Goal: Task Accomplishment & Management: Manage account settings

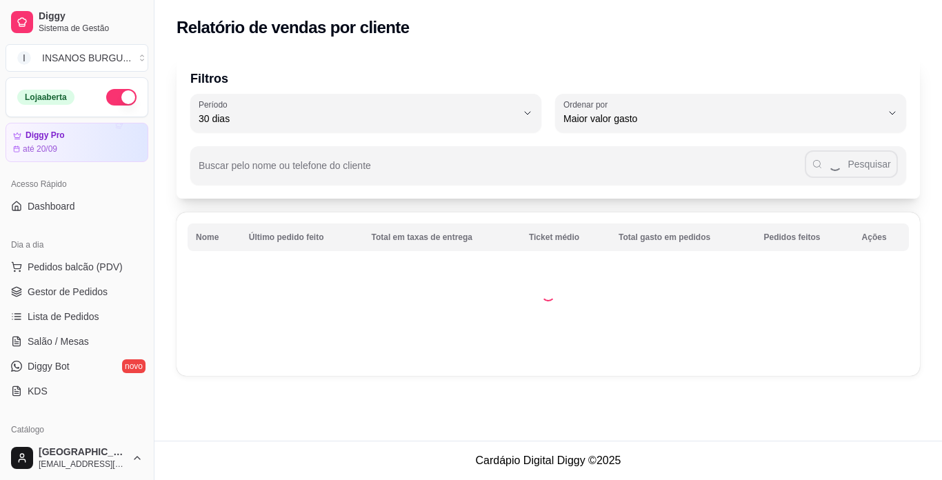
select select "30"
select select "HIGHEST_TOTAL_SPENT_WITH_ORDERS"
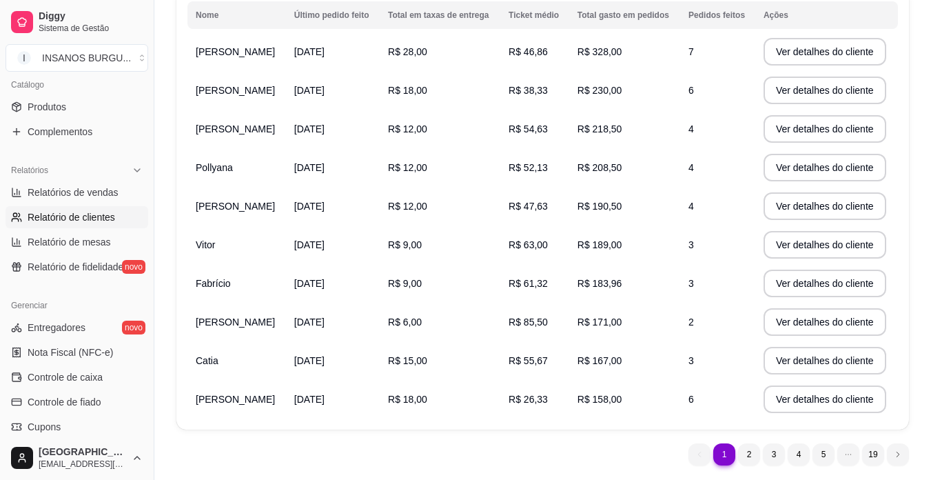
scroll to position [263, 0]
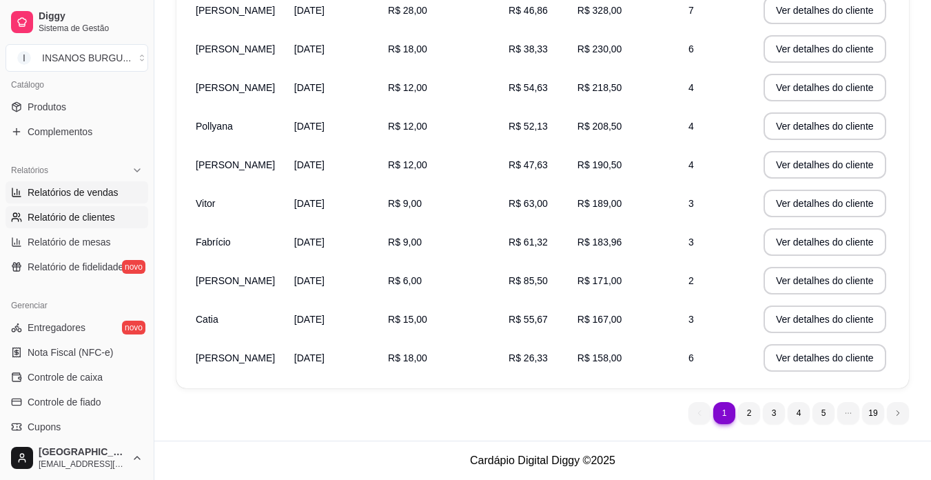
click at [107, 193] on span "Relatórios de vendas" at bounding box center [73, 192] width 91 height 14
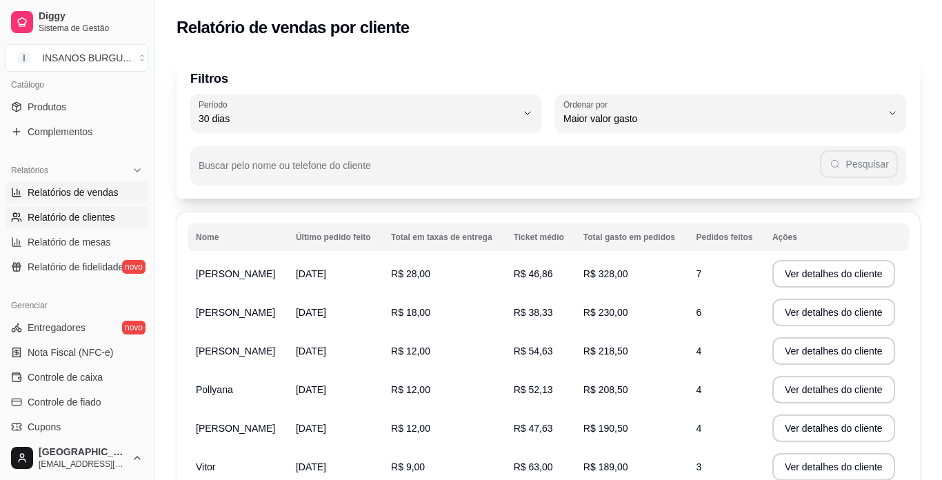
select select "ALL"
select select "0"
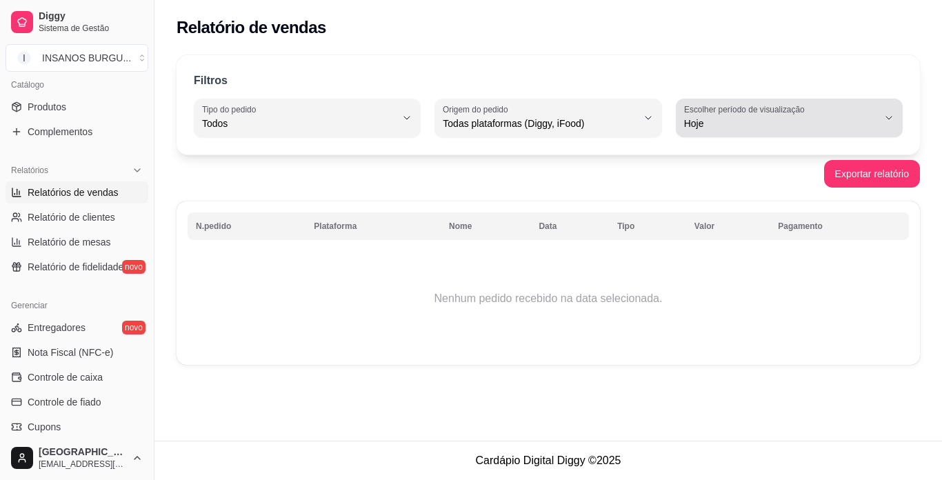
click at [741, 119] on span "Hoje" at bounding box center [781, 123] width 194 height 14
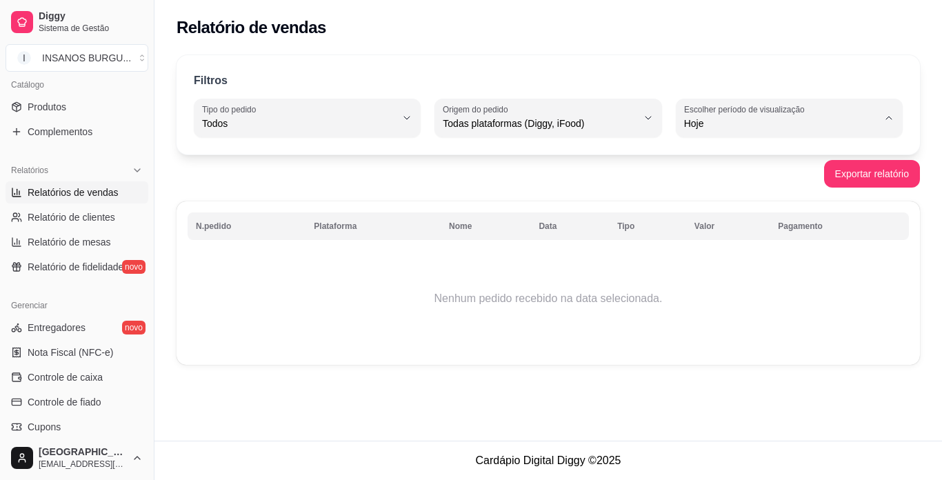
click at [711, 178] on span "Ontem" at bounding box center [782, 178] width 183 height 13
type input "1"
select select "1"
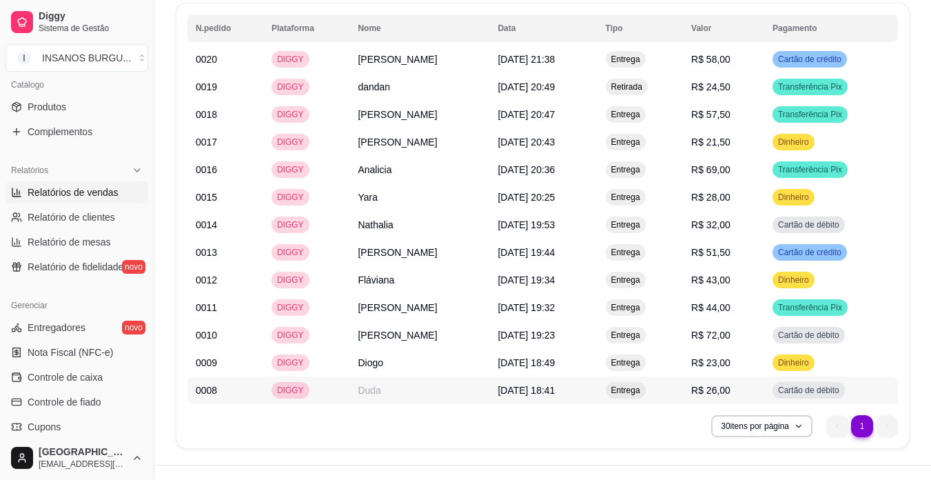
scroll to position [738, 0]
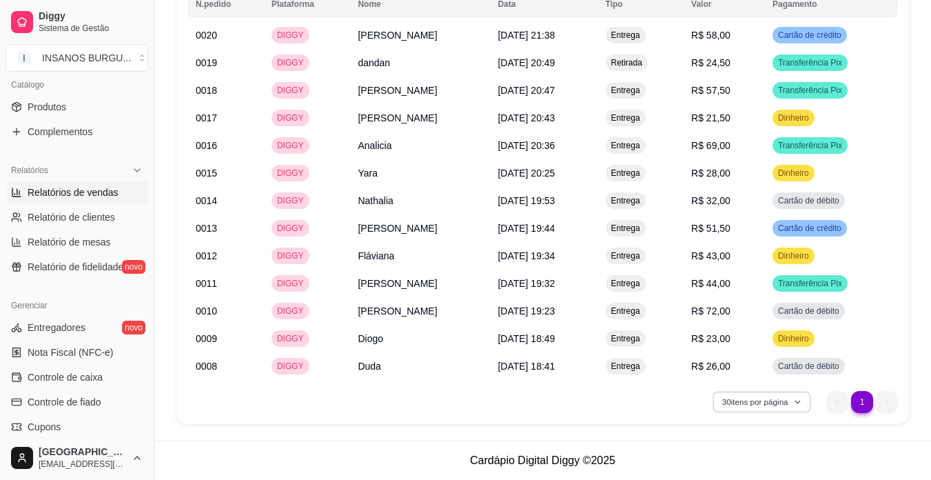
click at [800, 403] on icon "button" at bounding box center [798, 402] width 8 height 8
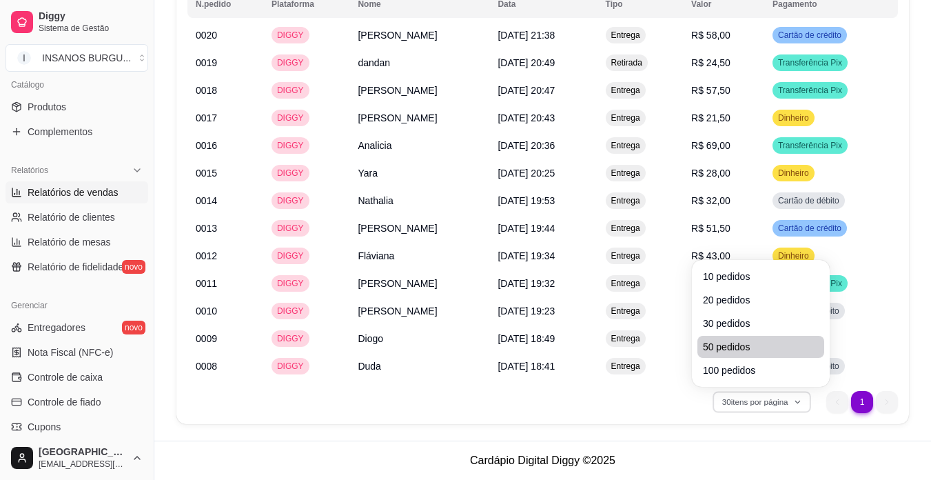
click at [753, 343] on span "50 pedidos" at bounding box center [761, 347] width 116 height 14
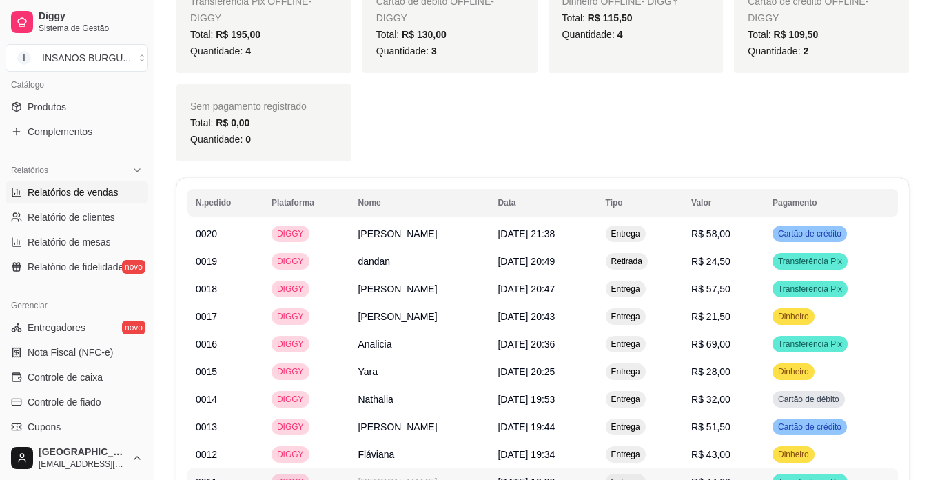
scroll to position [531, 0]
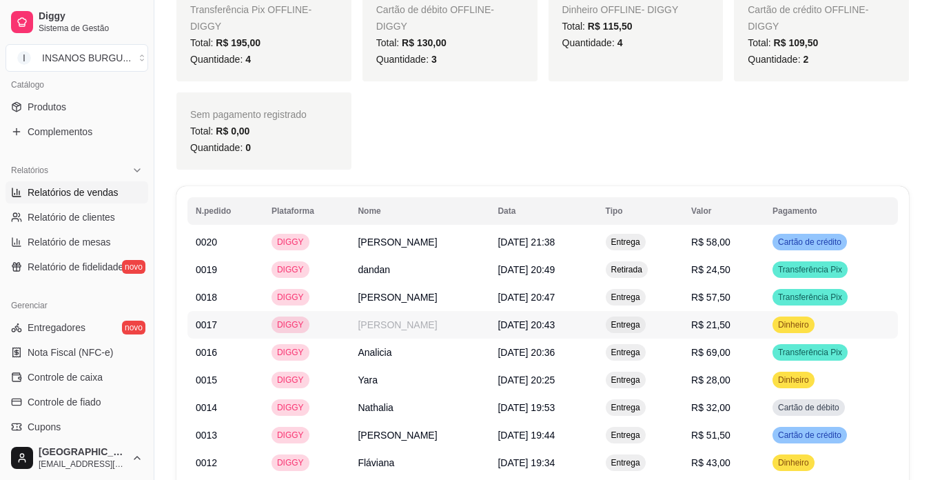
click at [632, 321] on table "N.pedido Plataforma Nome Data Tipo Valor Pagamento 0020 DIGGY [PERSON_NAME] [DA…" at bounding box center [542, 391] width 711 height 389
drag, startPoint x: 601, startPoint y: 241, endPoint x: 507, endPoint y: 136, distance: 140.1
click at [507, 136] on div "Transferência Pix OFFLINE - DIGGY Total: R$ 195,00 Quantidade: 4 Cartão de débi…" at bounding box center [542, 79] width 733 height 182
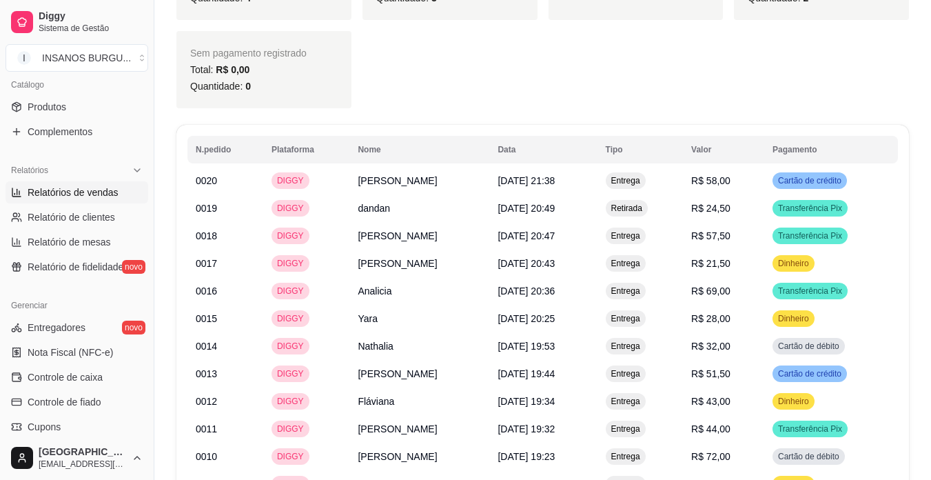
scroll to position [669, 0]
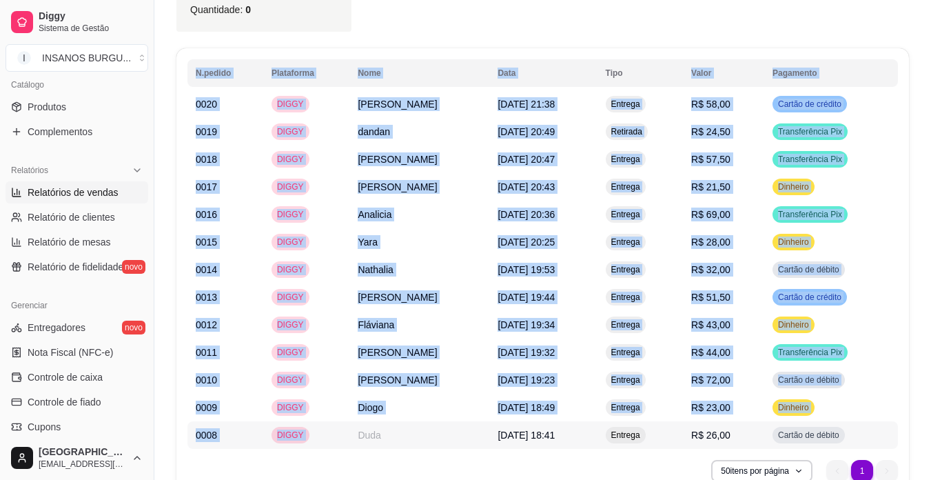
drag, startPoint x: 179, startPoint y: 104, endPoint x: 338, endPoint y: 443, distance: 373.8
click at [338, 443] on div "N.pedido Plataforma Nome Data Tipo Valor Pagamento 0020 DIGGY [PERSON_NAME] [DA…" at bounding box center [542, 270] width 733 height 445
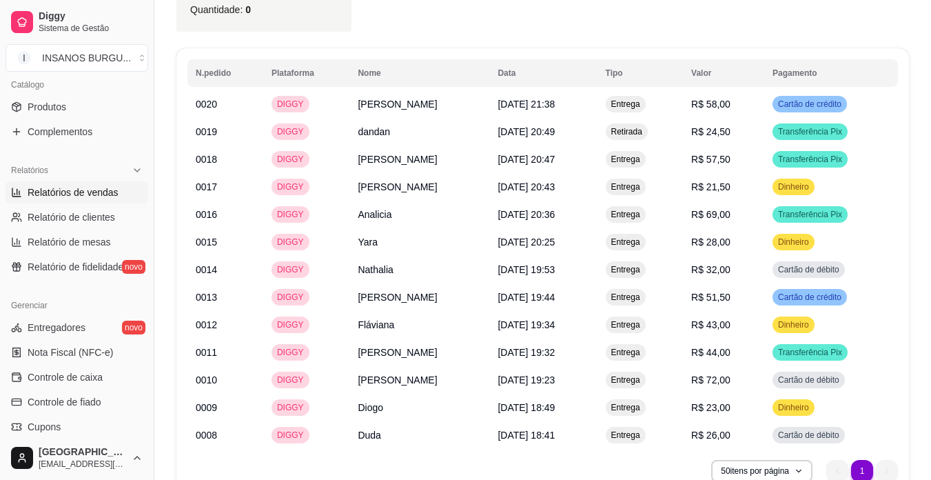
drag, startPoint x: 338, startPoint y: 443, endPoint x: 358, endPoint y: 460, distance: 26.9
click at [358, 460] on div "50 itens por página 1 1" at bounding box center [542, 471] width 711 height 22
click at [210, 137] on tbody "0020 DIGGY [PERSON_NAME] [DATE] 21:38 Entrega R$ 58,00 Cartão de crédito 0019 D…" at bounding box center [542, 269] width 711 height 358
drag, startPoint x: 183, startPoint y: 99, endPoint x: 193, endPoint y: 80, distance: 21.0
click at [193, 80] on div "N.pedido Plataforma Nome Data Tipo Valor Pagamento 0020 DIGGY [PERSON_NAME] [DA…" at bounding box center [542, 270] width 733 height 445
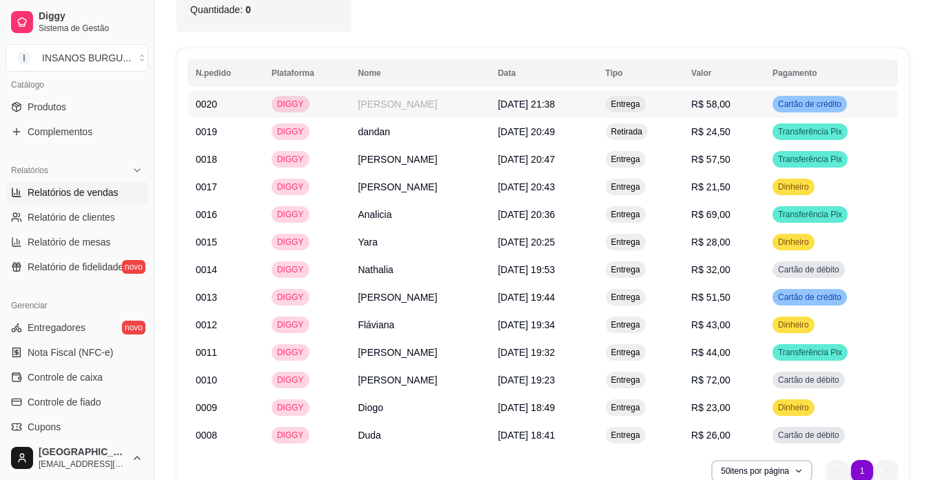
click at [203, 117] on table "N.pedido Plataforma Nome Data Tipo Valor Pagamento 0020 DIGGY [PERSON_NAME] [DA…" at bounding box center [542, 253] width 711 height 389
drag, startPoint x: 183, startPoint y: 100, endPoint x: 163, endPoint y: 252, distance: 153.7
click at [503, 143] on tbody "0020 DIGGY [PERSON_NAME] [DATE] 21:38 Entrega R$ 58,00 Cartão de crédito 0019 D…" at bounding box center [542, 269] width 711 height 358
drag, startPoint x: 904, startPoint y: 113, endPoint x: 360, endPoint y: 99, distance: 544.8
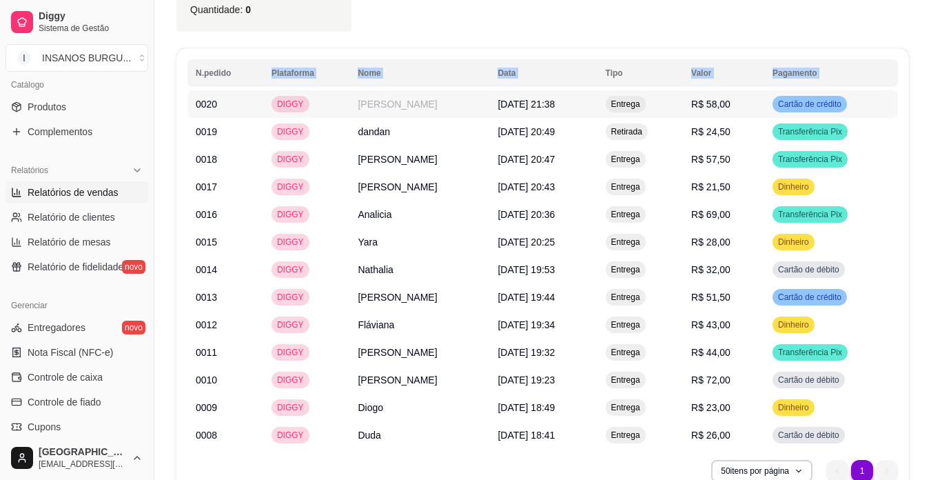
click at [360, 99] on div "N.pedido Plataforma Nome Data Tipo Valor Pagamento 0020 DIGGY [PERSON_NAME] [DA…" at bounding box center [542, 270] width 733 height 445
drag, startPoint x: 360, startPoint y: 99, endPoint x: 416, endPoint y: 134, distance: 66.6
copy table "N.pedido Plataforma Nome Data Tipo Valor Pagamento 0020 DIGGY [PERSON_NAME] [DA…"
click at [63, 110] on span "Produtos" at bounding box center [47, 107] width 39 height 14
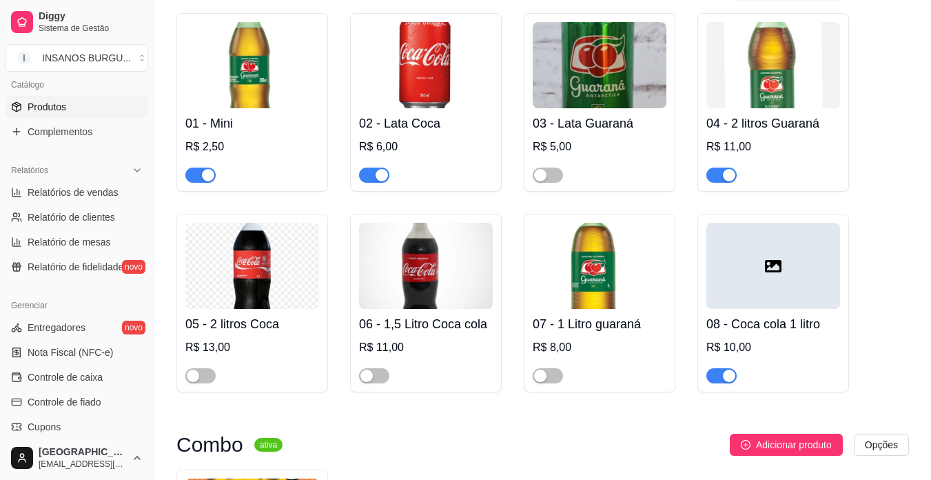
scroll to position [1310, 0]
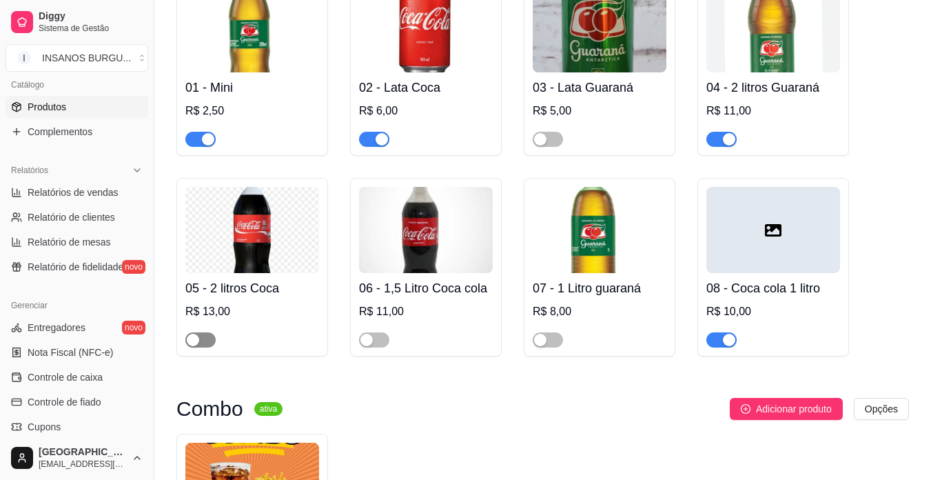
click at [206, 340] on span "button" at bounding box center [200, 339] width 30 height 15
click at [381, 345] on span "button" at bounding box center [374, 339] width 30 height 15
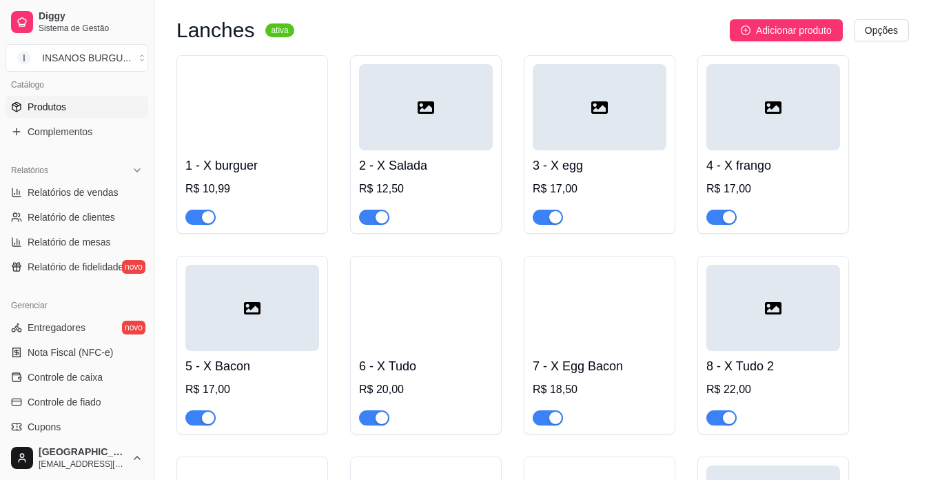
scroll to position [0, 0]
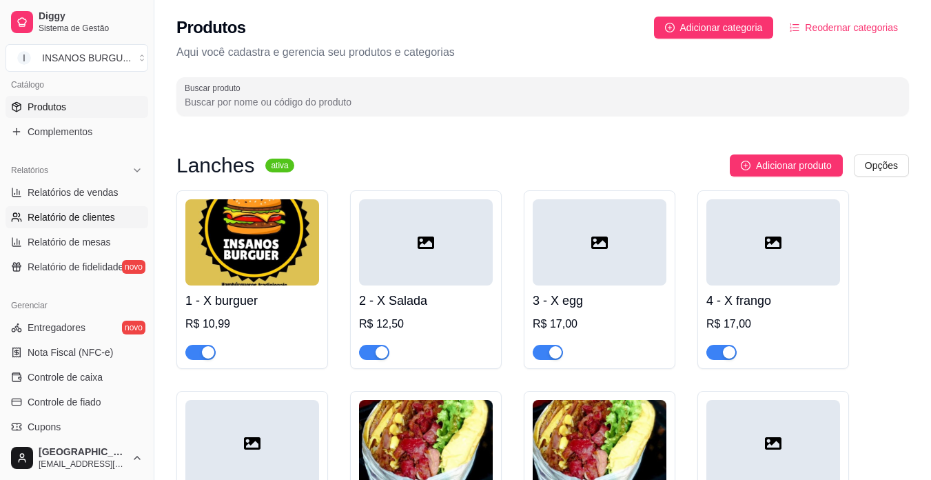
click at [65, 225] on link "Relatório de clientes" at bounding box center [77, 217] width 143 height 22
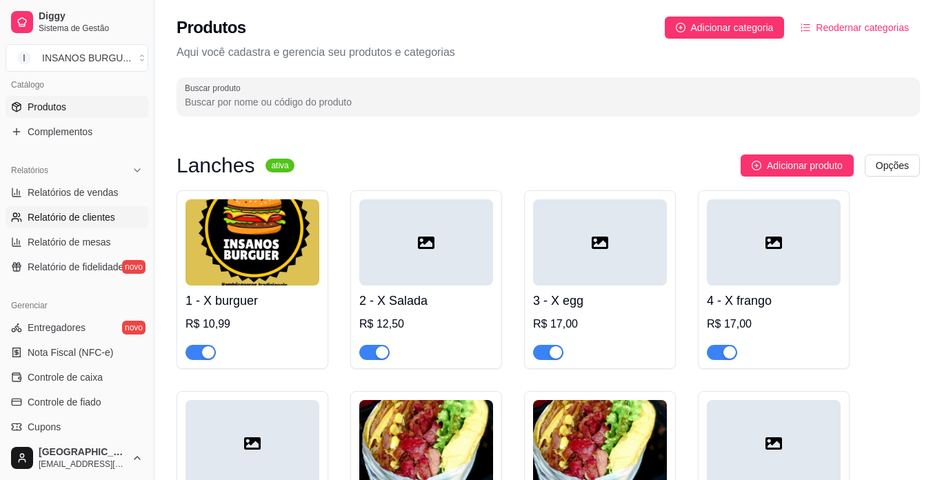
select select "30"
select select "HIGHEST_TOTAL_SPENT_WITH_ORDERS"
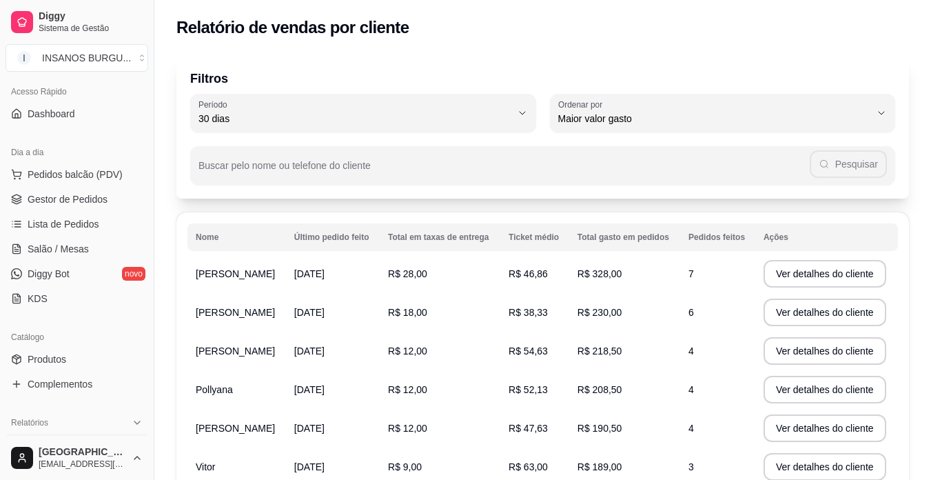
scroll to position [69, 0]
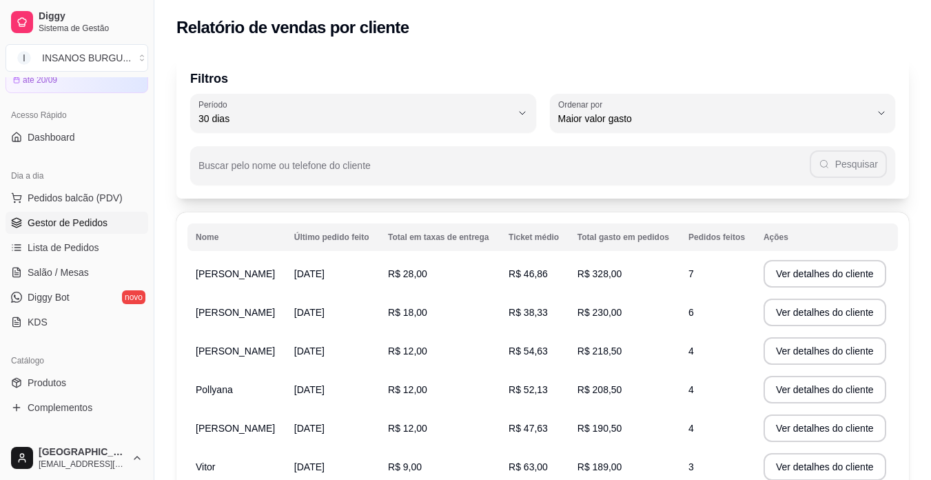
click at [79, 226] on span "Gestor de Pedidos" at bounding box center [68, 223] width 80 height 14
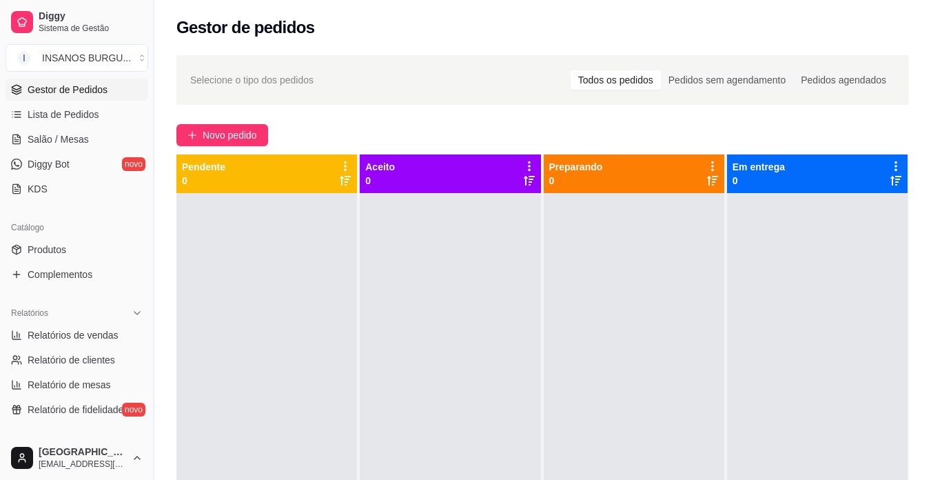
scroll to position [207, 0]
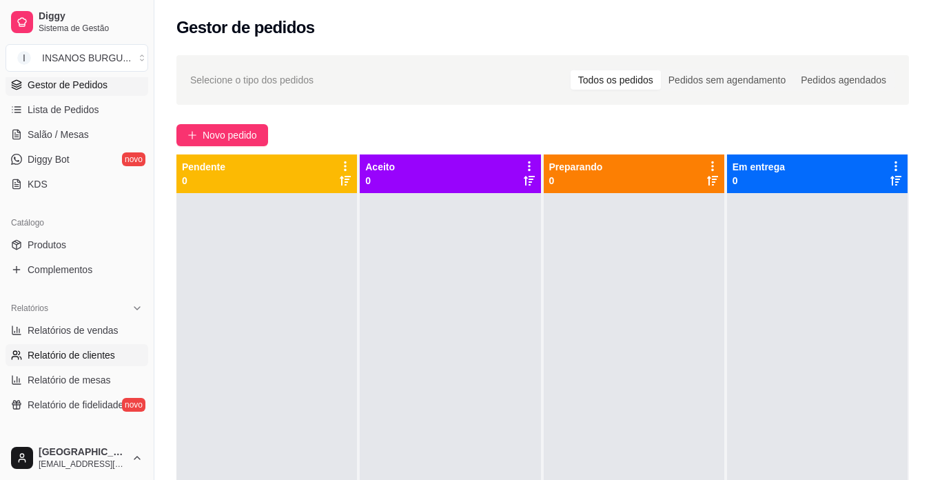
click at [86, 356] on span "Relatório de clientes" at bounding box center [72, 355] width 88 height 14
select select "30"
select select "HIGHEST_TOTAL_SPENT_WITH_ORDERS"
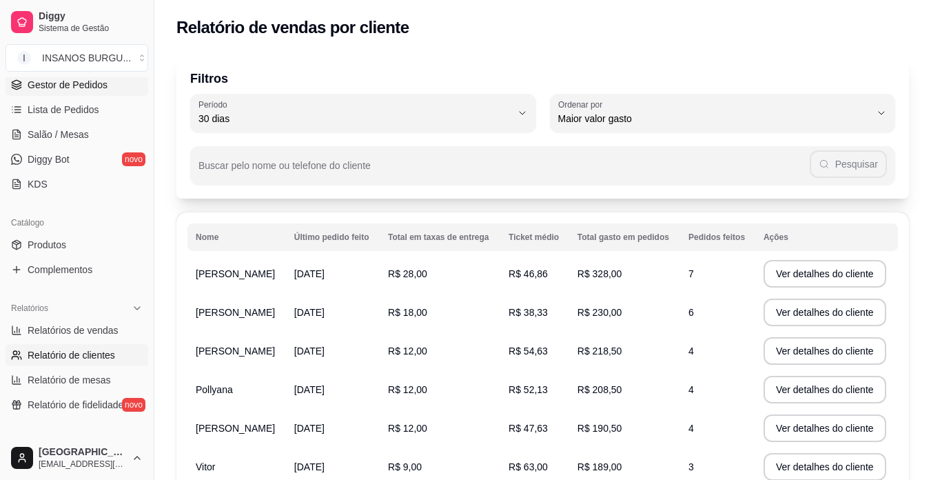
click at [48, 94] on link "Gestor de Pedidos" at bounding box center [77, 85] width 143 height 22
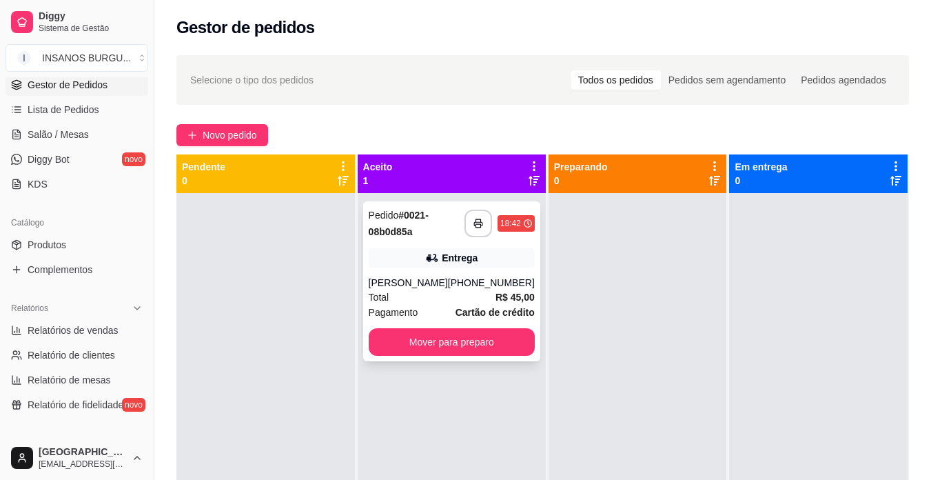
click at [424, 286] on div "[PERSON_NAME]" at bounding box center [408, 283] width 79 height 14
click at [465, 221] on button "button" at bounding box center [479, 224] width 28 height 28
click at [411, 347] on button "Mover para preparo" at bounding box center [452, 342] width 166 height 28
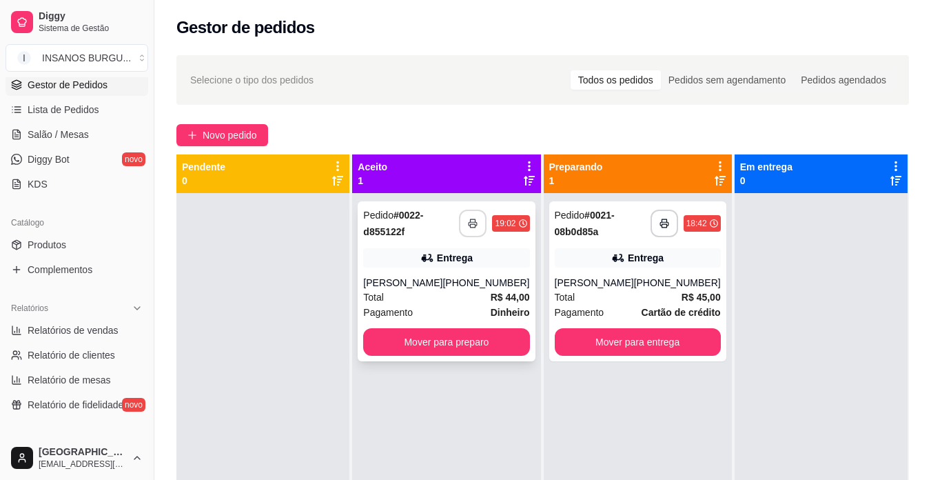
click at [476, 222] on button "button" at bounding box center [473, 224] width 28 height 28
click at [439, 333] on button "Mover para preparo" at bounding box center [446, 342] width 166 height 28
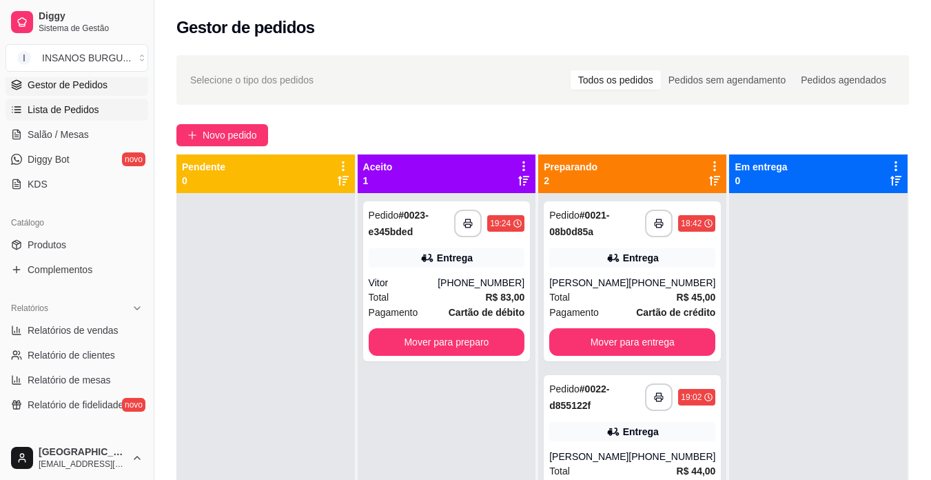
click at [54, 112] on span "Lista de Pedidos" at bounding box center [64, 110] width 72 height 14
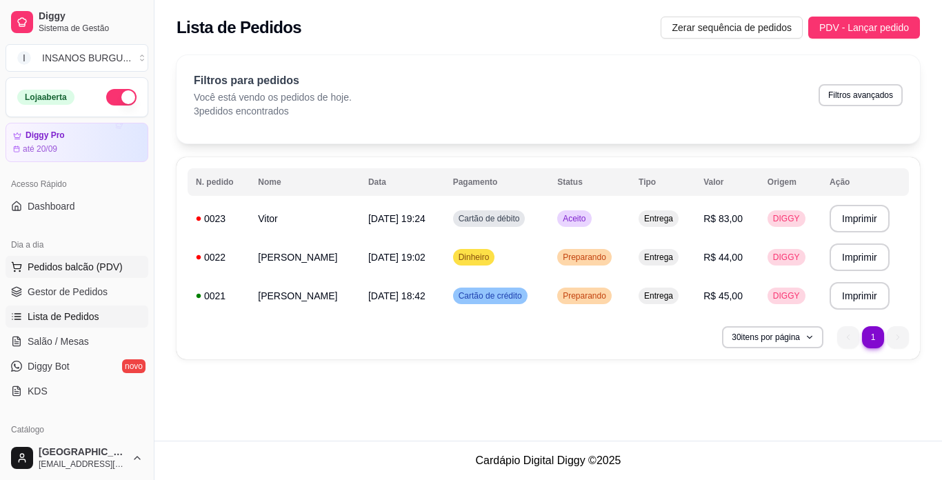
click at [72, 269] on span "Pedidos balcão (PDV)" at bounding box center [75, 267] width 95 height 14
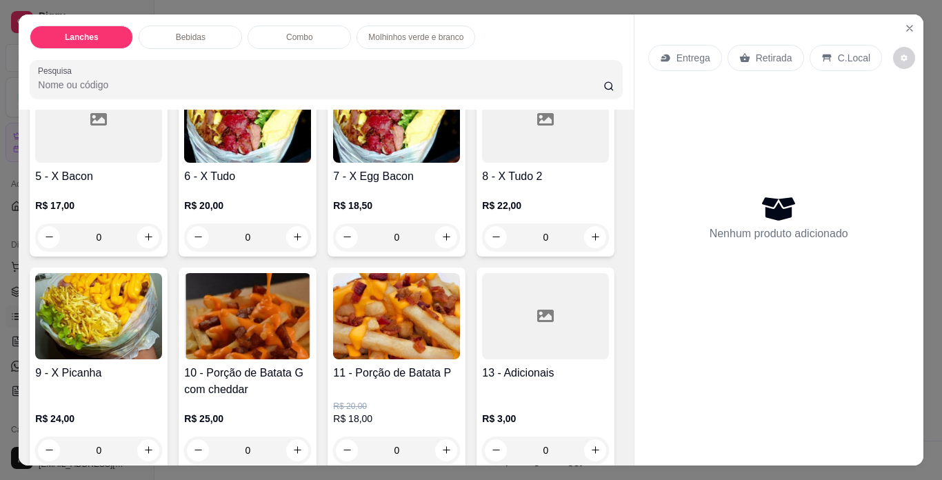
scroll to position [345, 0]
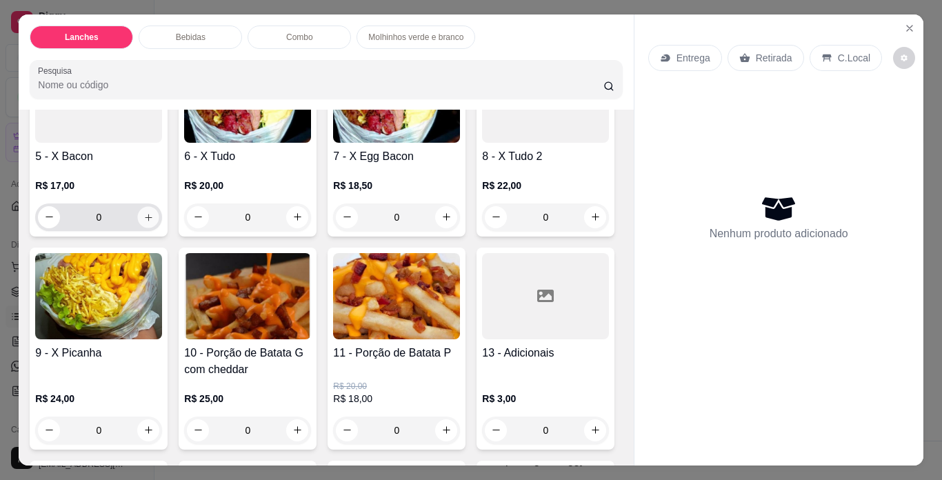
click at [154, 215] on icon "increase-product-quantity" at bounding box center [148, 217] width 10 height 10
type input "1"
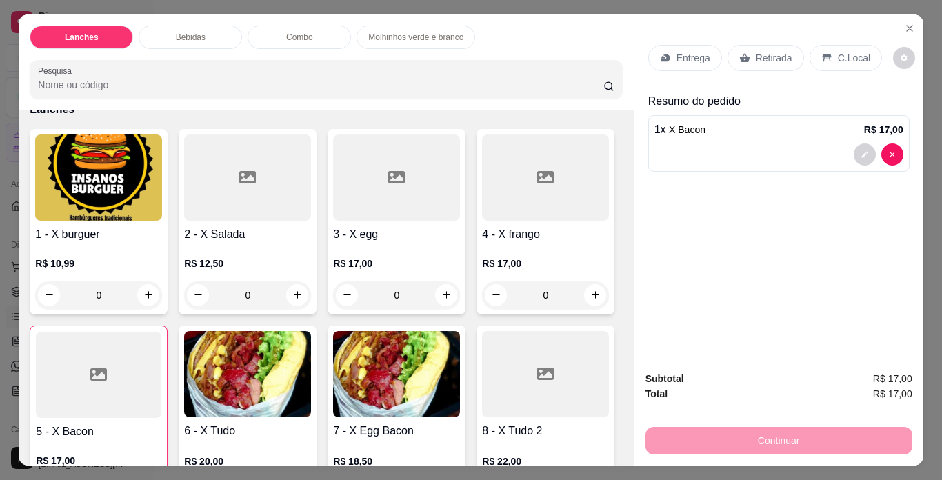
scroll to position [69, 0]
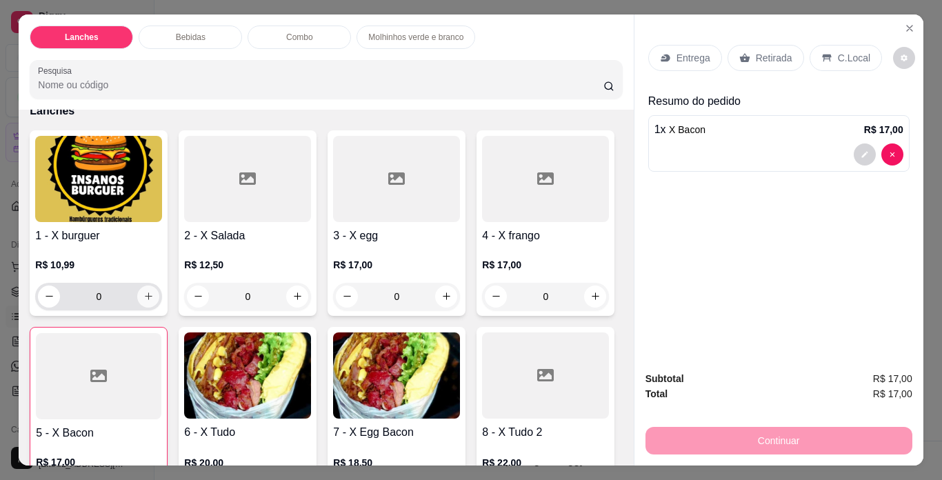
click at [146, 293] on icon "increase-product-quantity" at bounding box center [148, 296] width 10 height 10
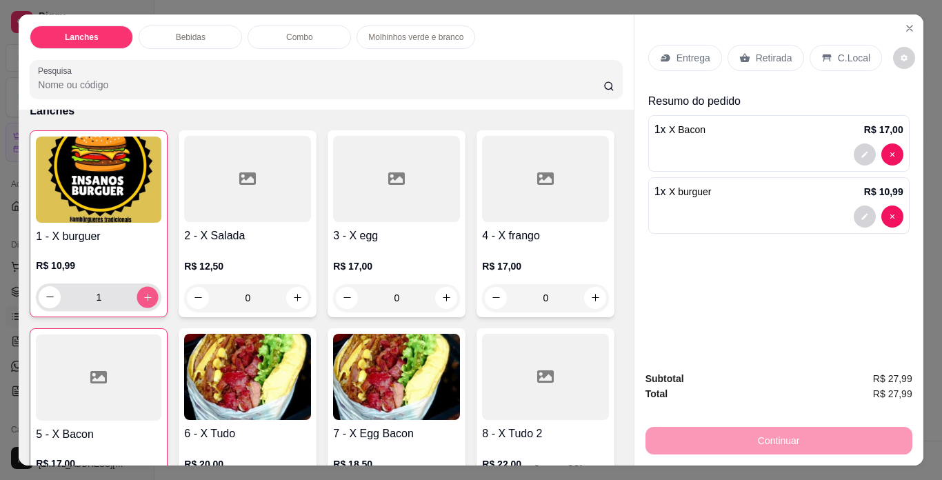
click at [146, 293] on icon "increase-product-quantity" at bounding box center [148, 297] width 10 height 10
type input "2"
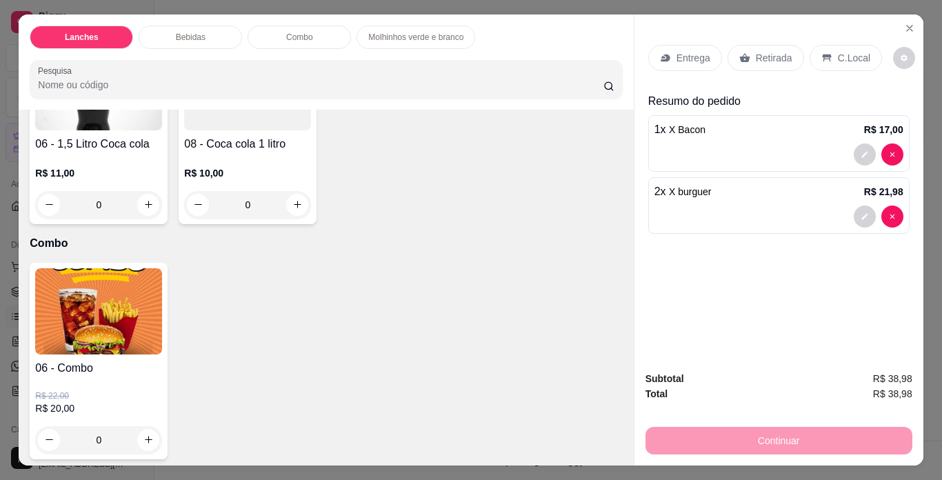
scroll to position [1379, 0]
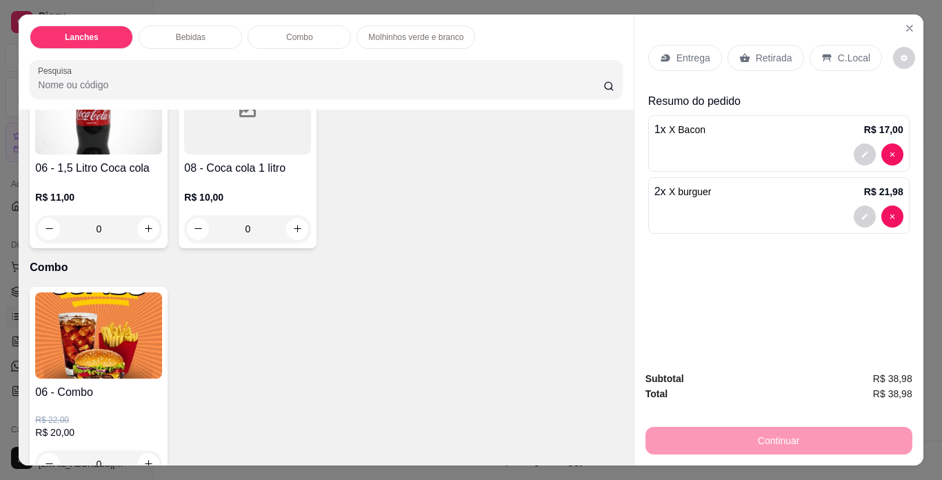
click at [441, 38] on icon "increase-product-quantity" at bounding box center [446, 33] width 10 height 10
type input "1"
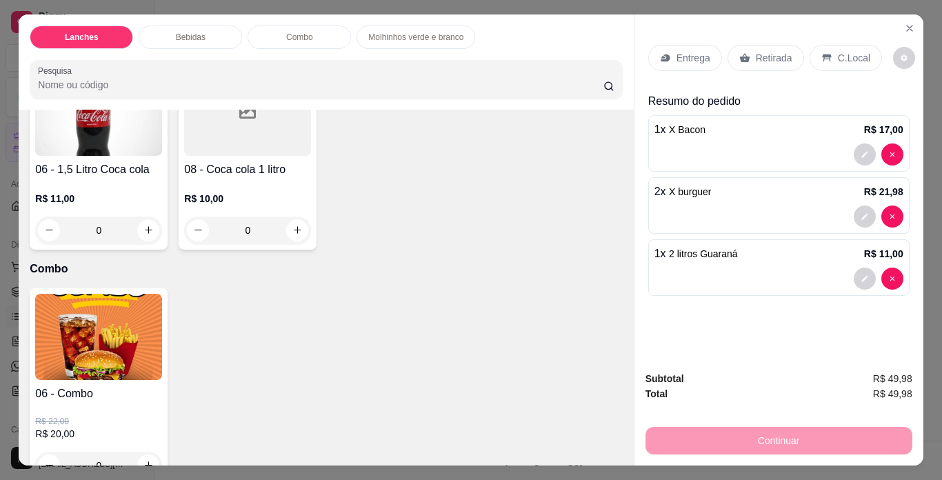
click at [682, 56] on p "Entrega" at bounding box center [693, 58] width 34 height 14
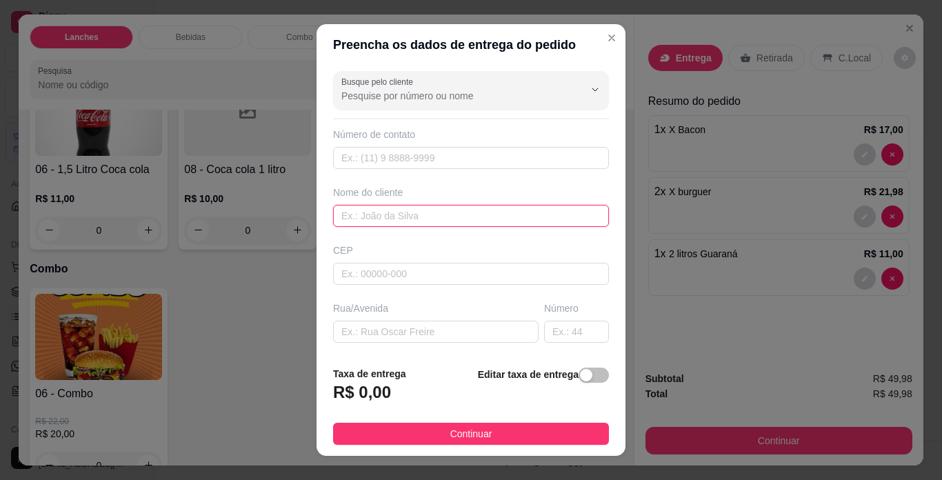
click at [365, 217] on input "text" at bounding box center [471, 216] width 276 height 22
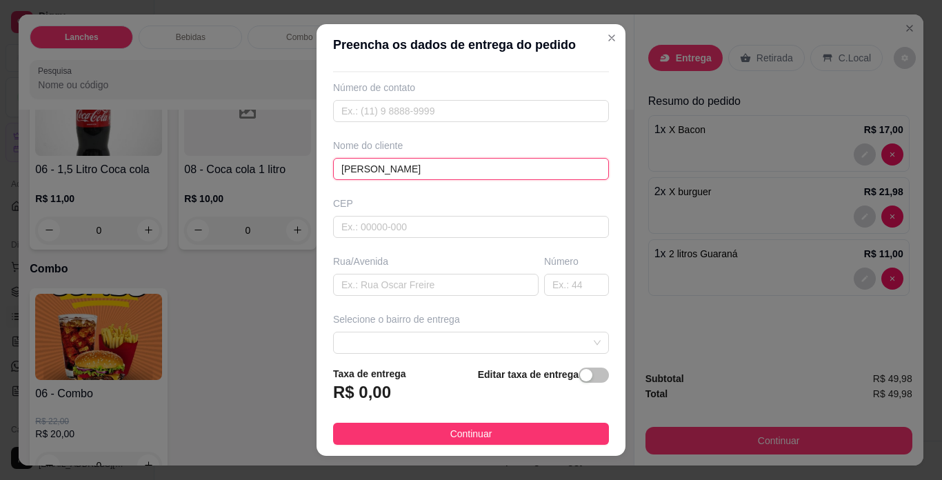
scroll to position [69, 0]
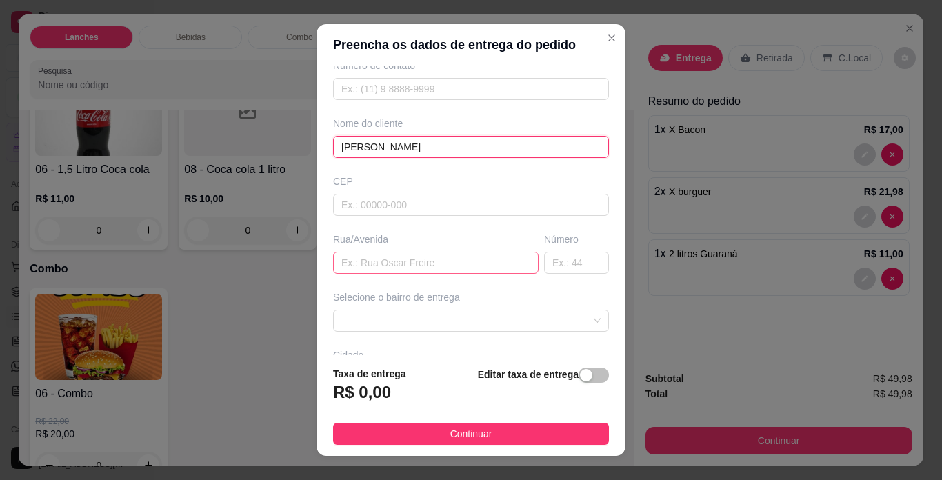
type input "[PERSON_NAME]"
click at [376, 258] on input "text" at bounding box center [435, 263] width 205 height 22
type input "RU sete"
click at [551, 265] on input "text" at bounding box center [576, 263] width 65 height 22
type input "286"
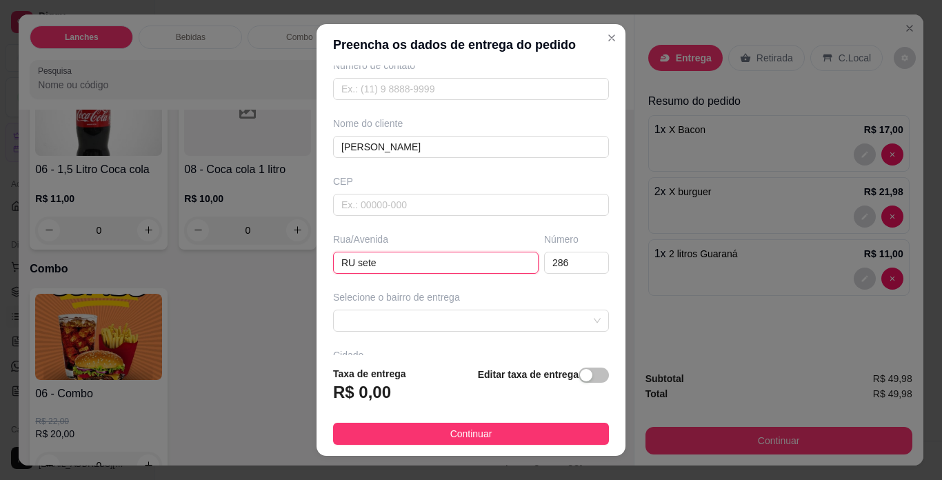
click at [369, 263] on input "RU sete" at bounding box center [435, 263] width 205 height 22
click at [561, 324] on span at bounding box center [470, 320] width 259 height 21
type input "RUA SETE"
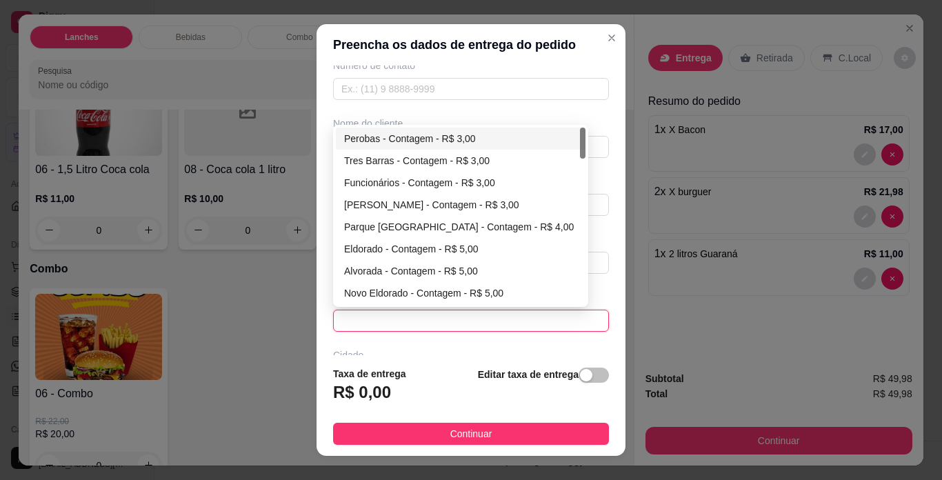
click at [388, 132] on div "Perobas - Contagem - R$ 3,00" at bounding box center [460, 138] width 233 height 15
type input "Contagem"
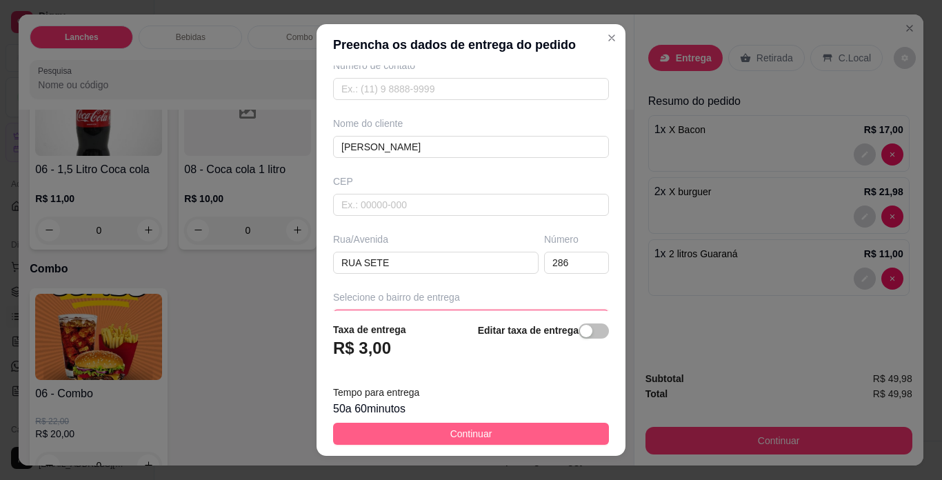
click at [538, 430] on button "Continuar" at bounding box center [471, 434] width 276 height 22
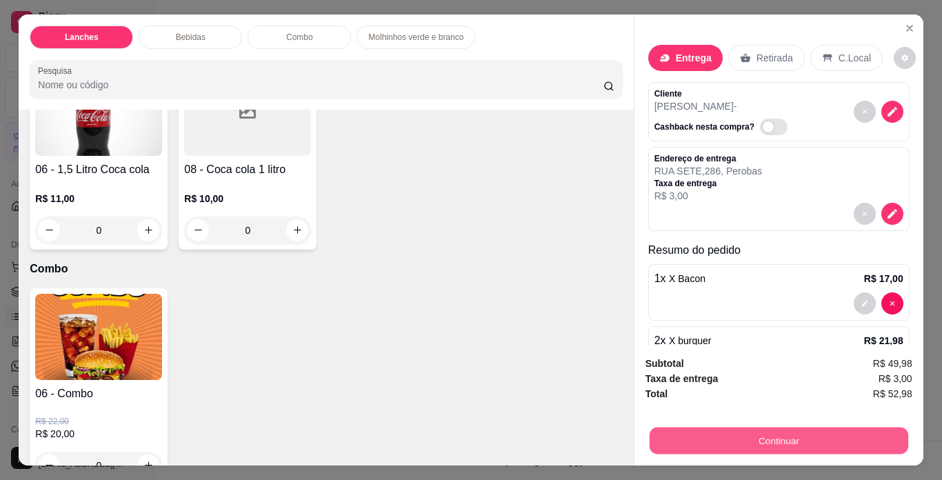
click at [781, 434] on button "Continuar" at bounding box center [778, 440] width 258 height 27
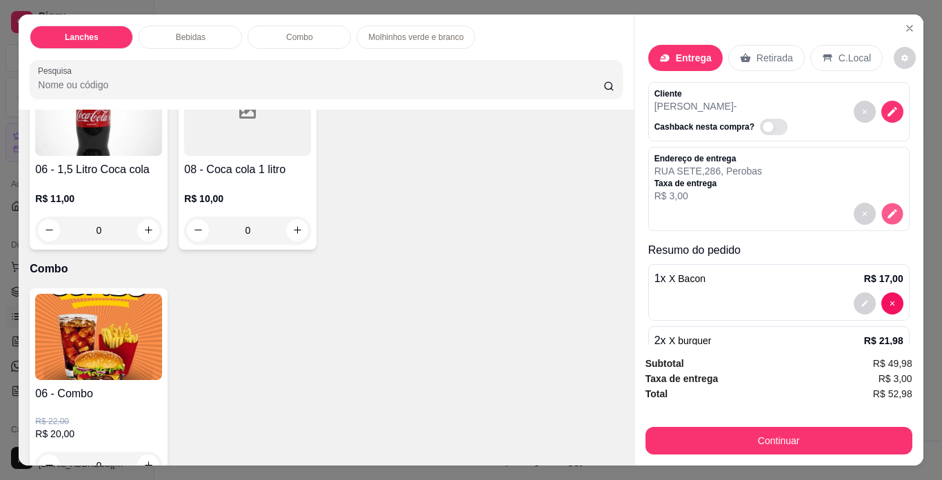
click at [886, 209] on icon "decrease-product-quantity" at bounding box center [892, 213] width 12 height 12
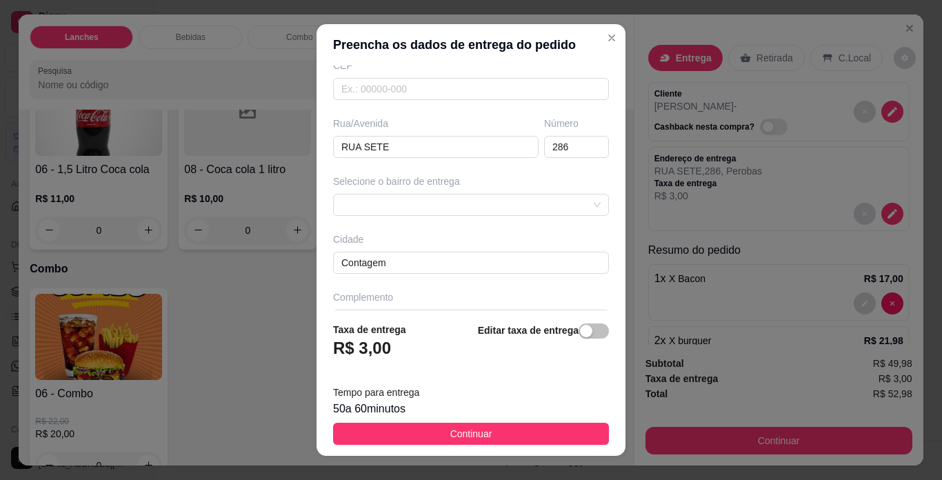
scroll to position [207, 0]
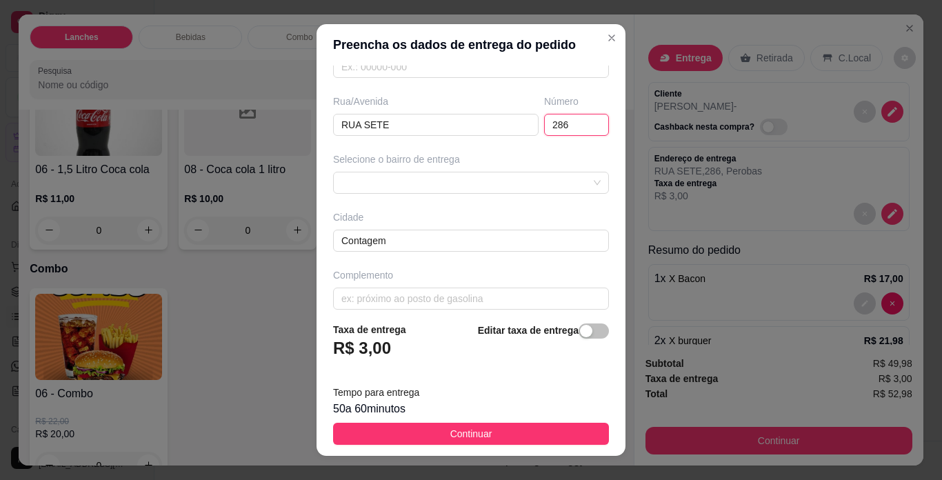
click at [558, 125] on input "286" at bounding box center [576, 125] width 65 height 22
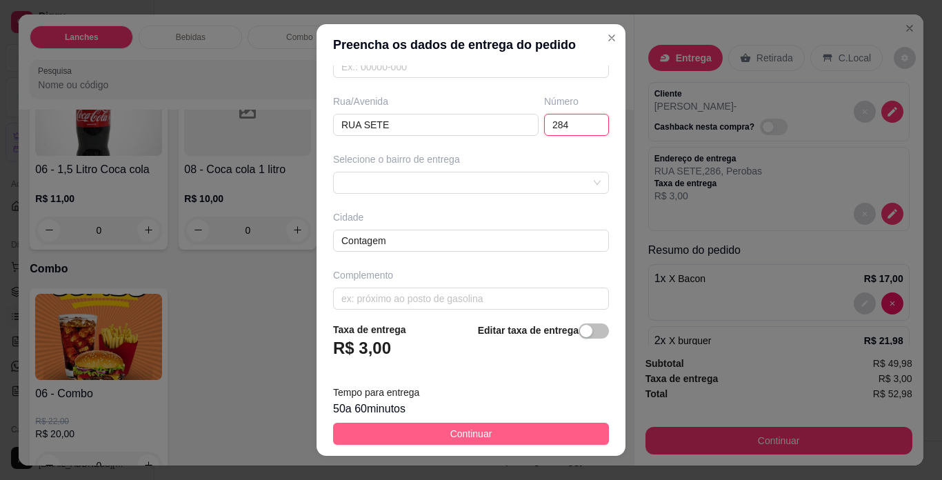
type input "284"
click at [515, 429] on button "Continuar" at bounding box center [471, 434] width 276 height 22
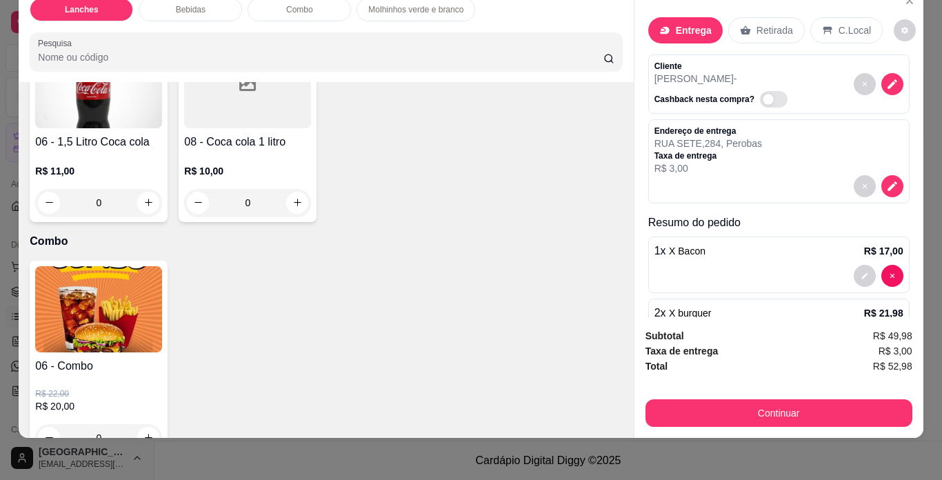
scroll to position [35, 0]
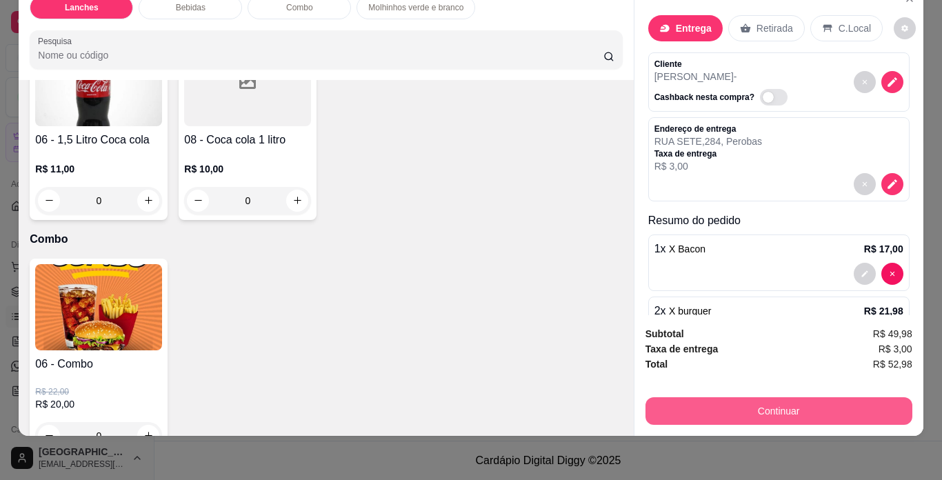
click at [801, 400] on button "Continuar" at bounding box center [778, 411] width 267 height 28
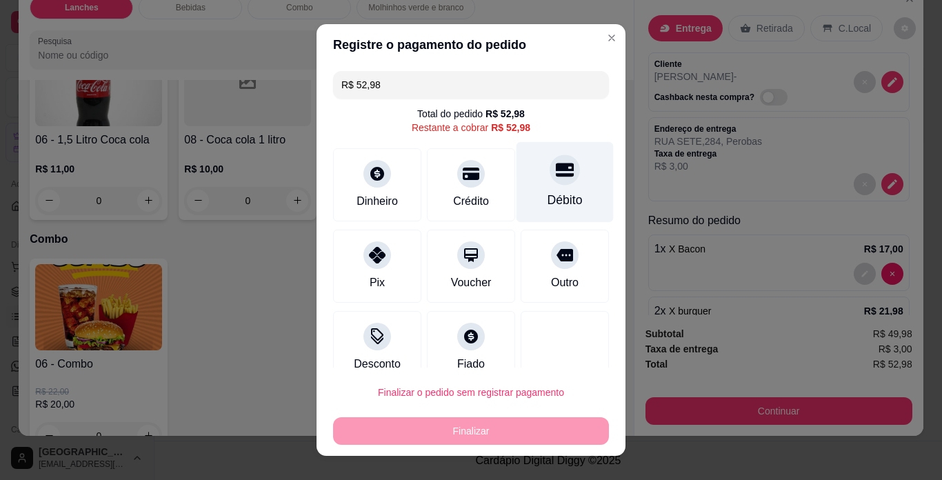
click at [547, 192] on div "Débito" at bounding box center [564, 200] width 35 height 18
type input "R$ 0,00"
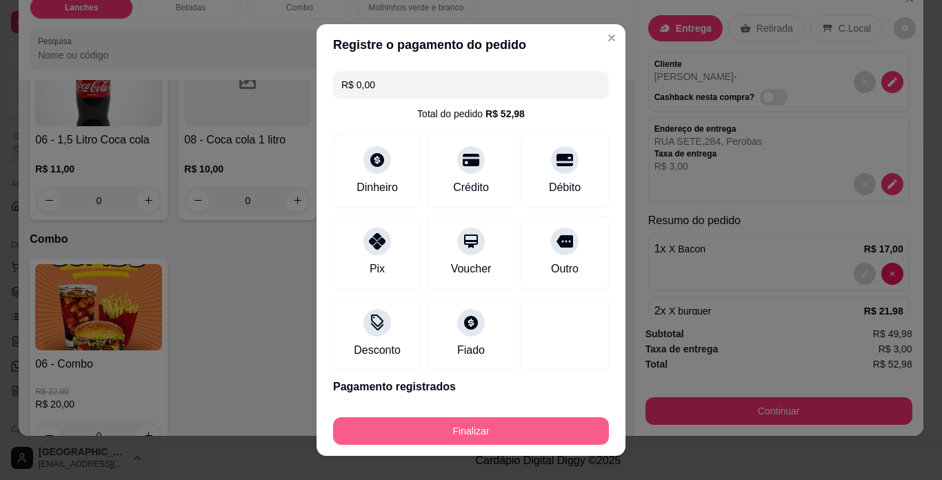
click at [454, 419] on button "Finalizar" at bounding box center [471, 431] width 276 height 28
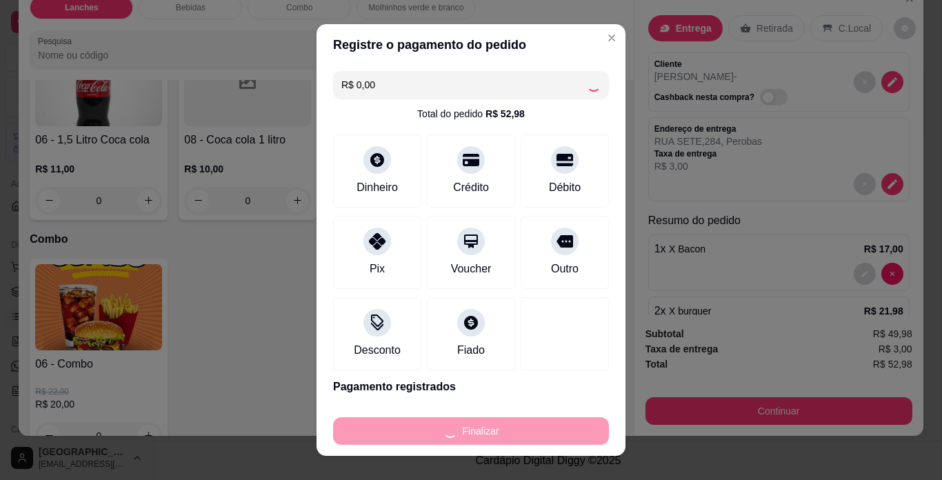
type input "0"
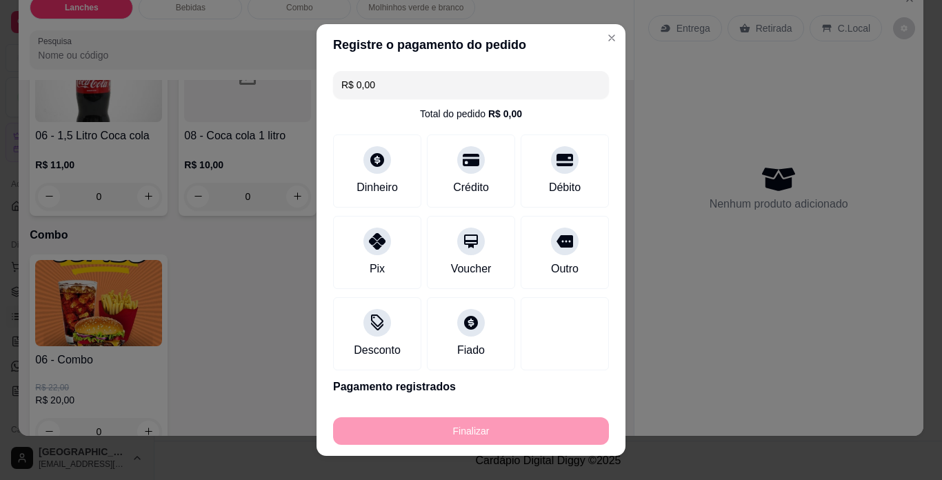
type input "-R$ 52,98"
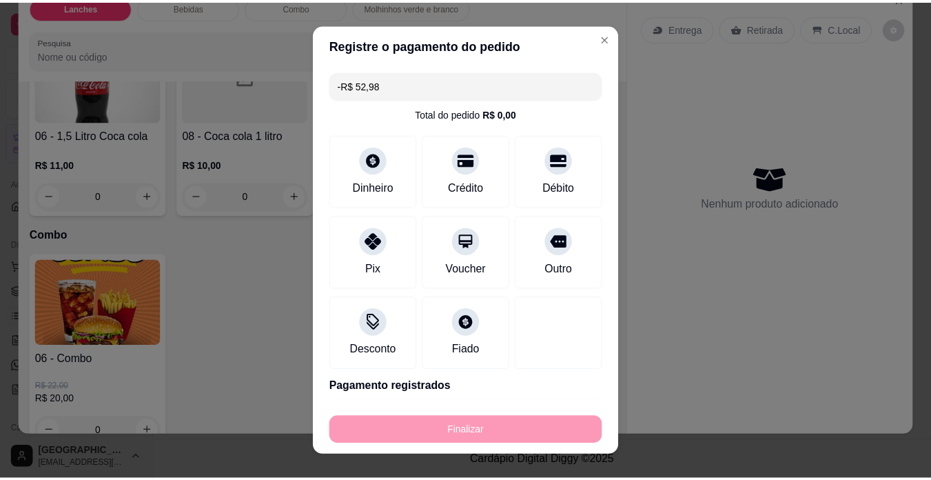
scroll to position [1376, 0]
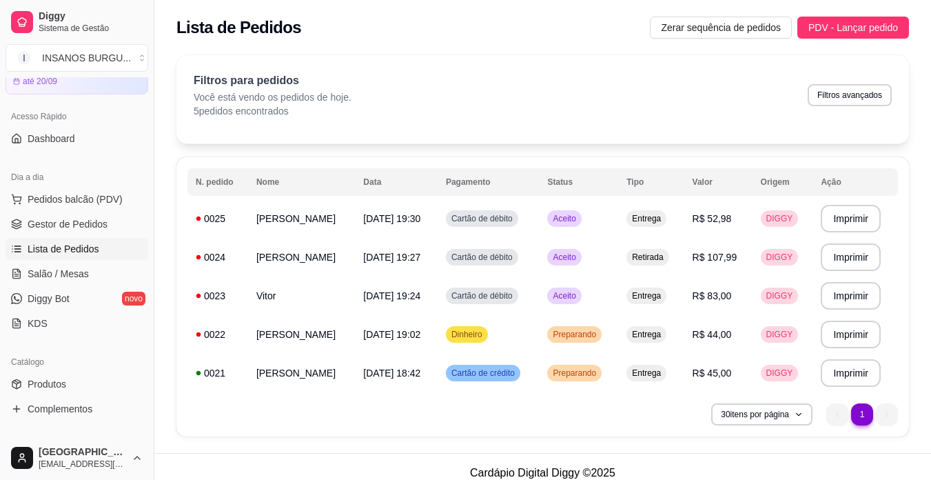
scroll to position [138, 0]
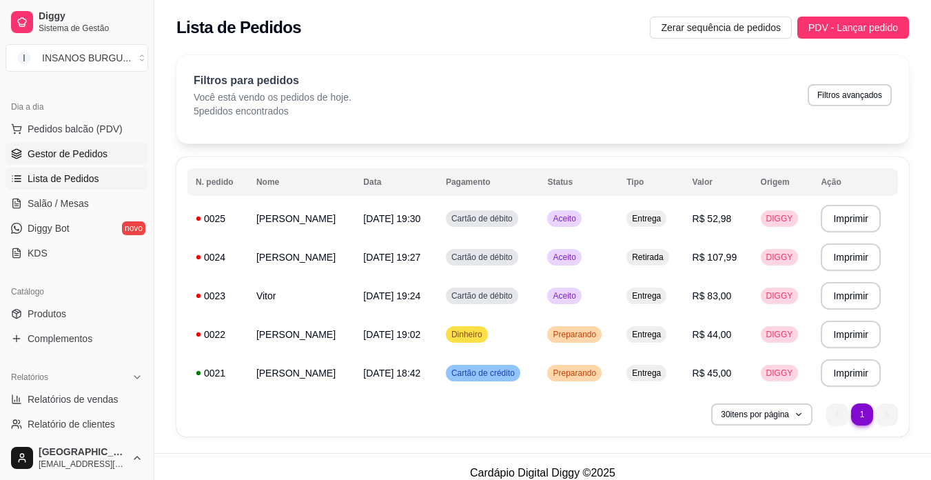
click at [91, 156] on span "Gestor de Pedidos" at bounding box center [68, 154] width 80 height 14
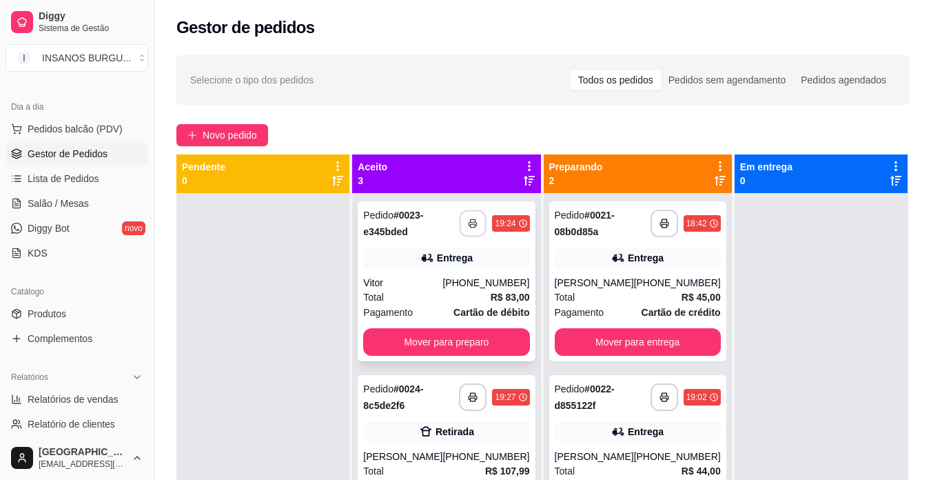
click at [469, 221] on icon "button" at bounding box center [474, 224] width 10 height 10
click at [452, 338] on button "Mover para preparo" at bounding box center [446, 342] width 166 height 28
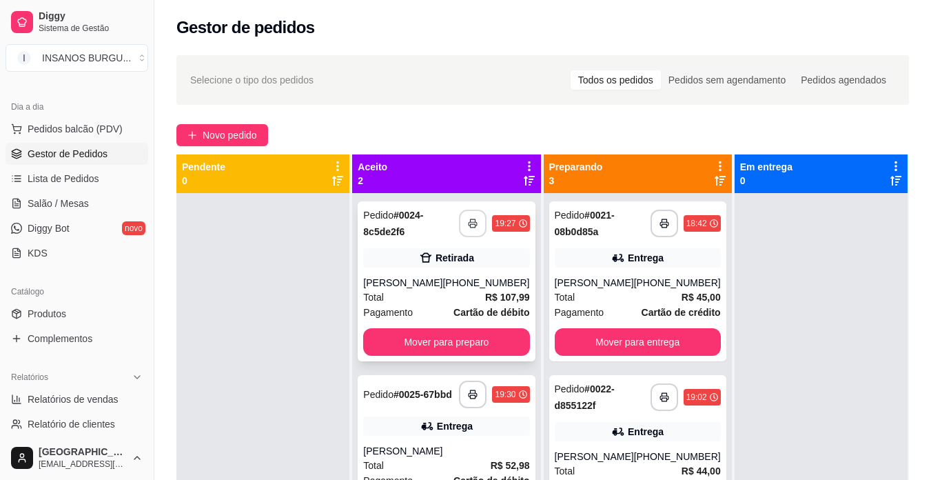
click at [474, 223] on icon "button" at bounding box center [473, 224] width 10 height 10
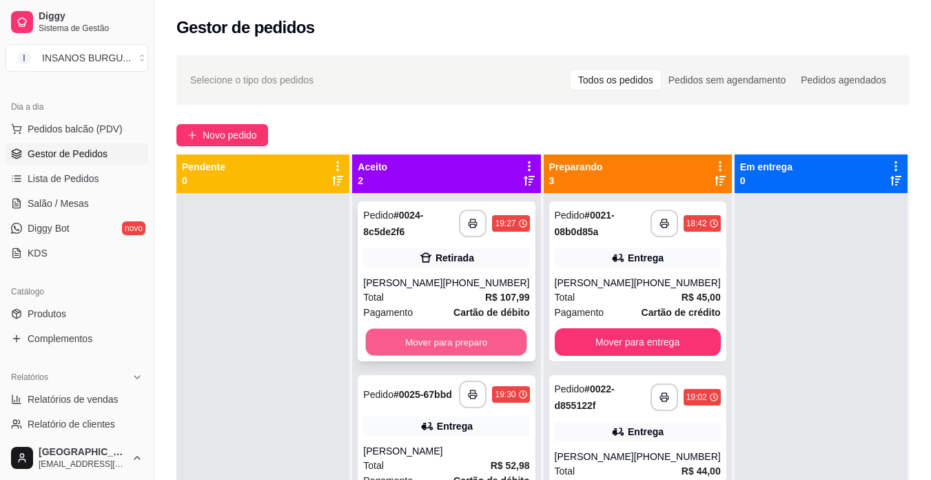
click at [474, 343] on button "Mover para preparo" at bounding box center [446, 342] width 161 height 27
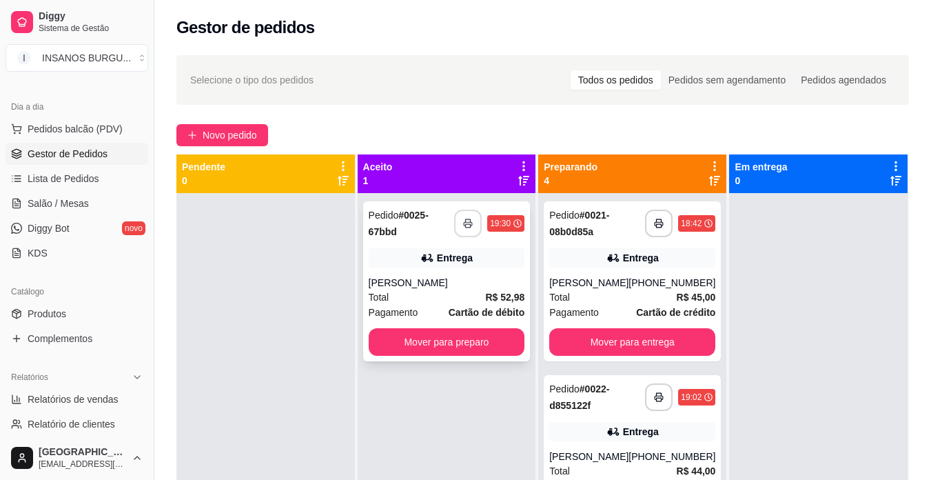
click at [467, 227] on rect "button" at bounding box center [468, 225] width 5 height 3
click at [436, 340] on button "Mover para preparo" at bounding box center [447, 342] width 156 height 28
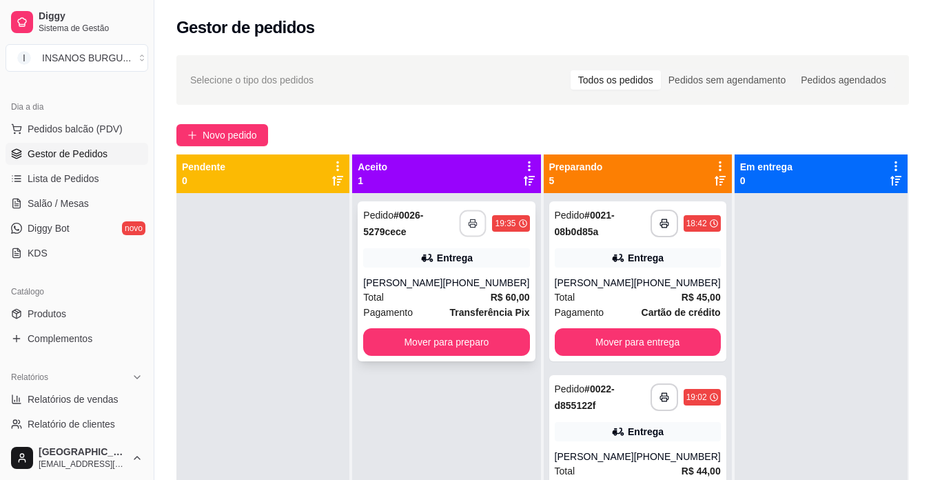
click at [471, 224] on rect "button" at bounding box center [473, 225] width 5 height 3
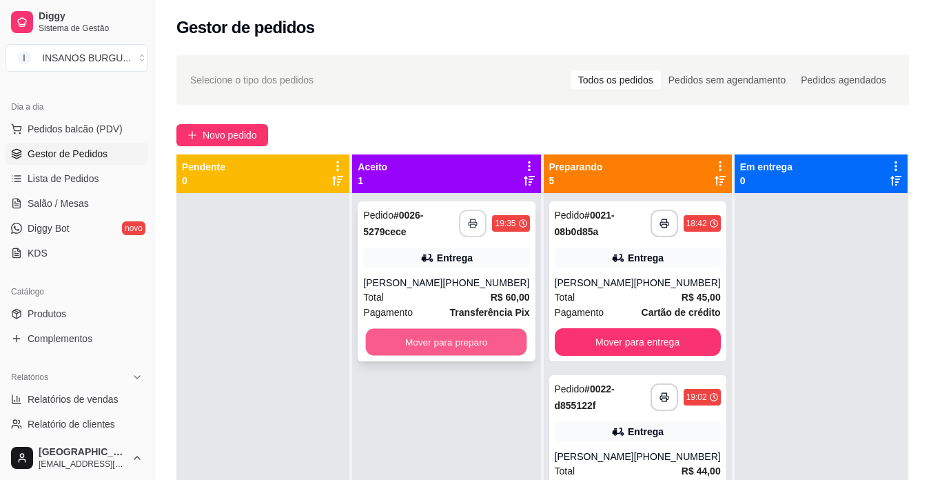
click at [441, 335] on button "Mover para preparo" at bounding box center [446, 342] width 161 height 27
